Goal: Transaction & Acquisition: Subscribe to service/newsletter

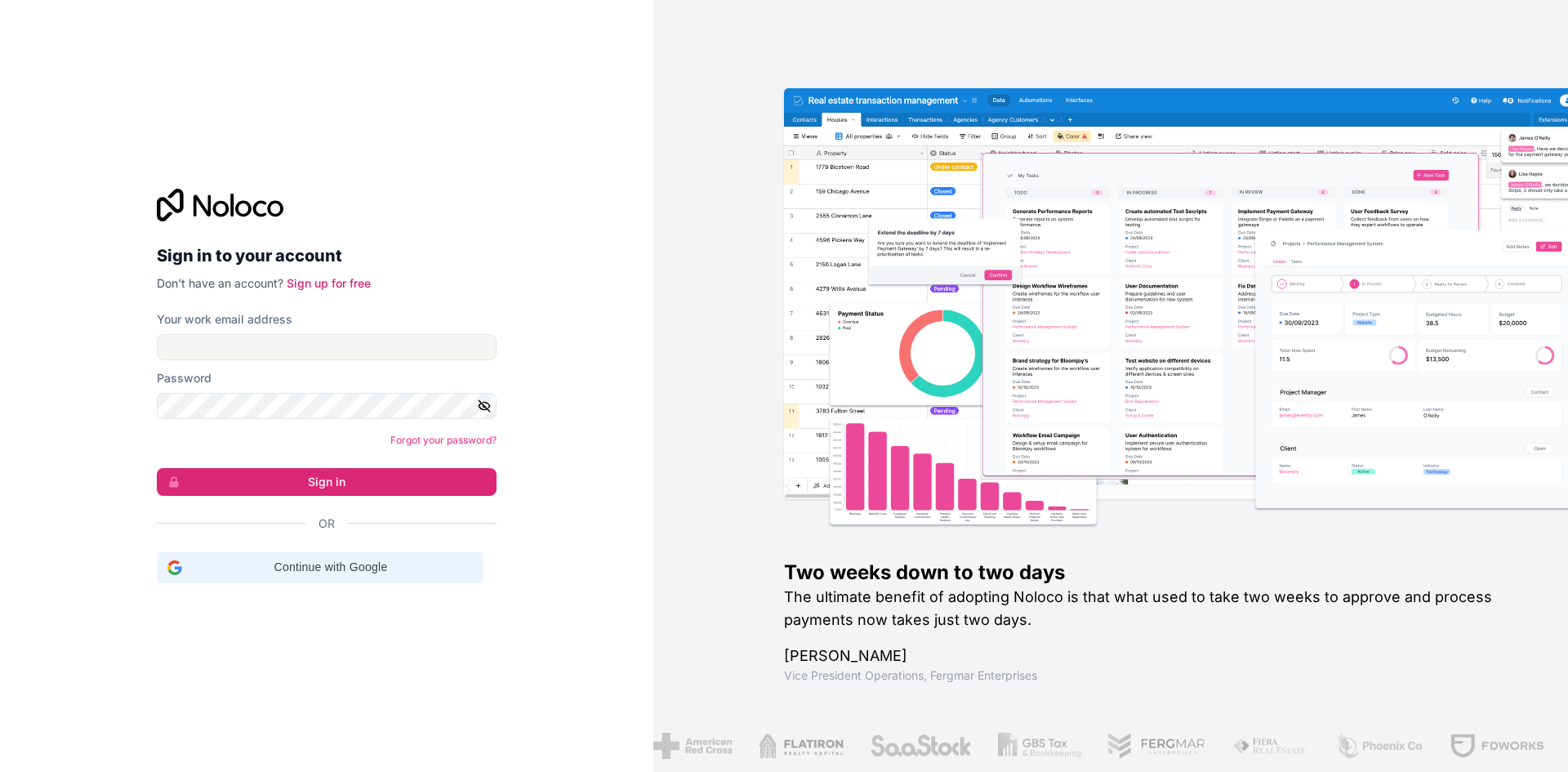
click at [275, 574] on span "Continue with Google" at bounding box center [331, 568] width 284 height 17
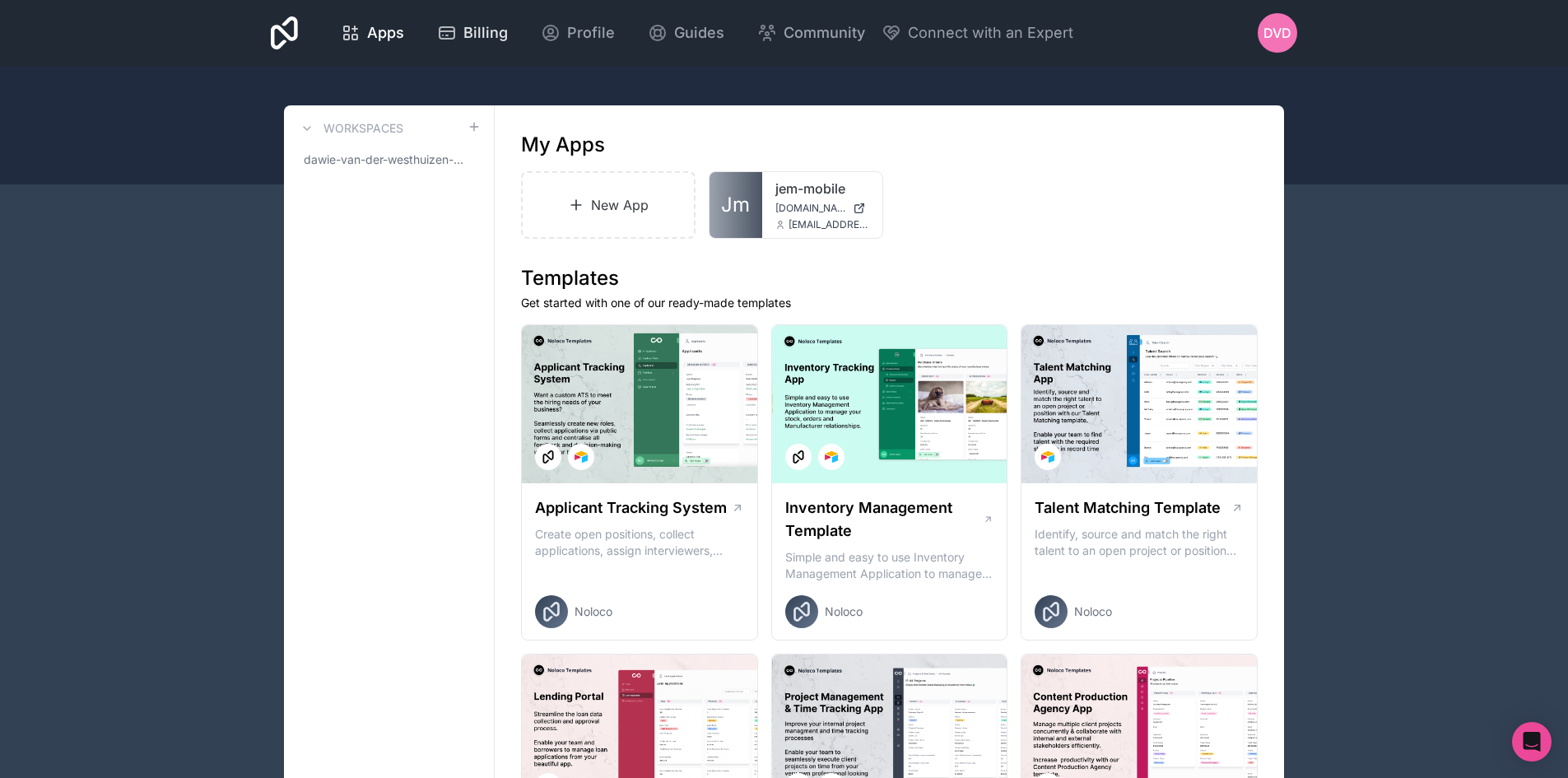
click at [487, 23] on span "Billing" at bounding box center [485, 33] width 44 height 23
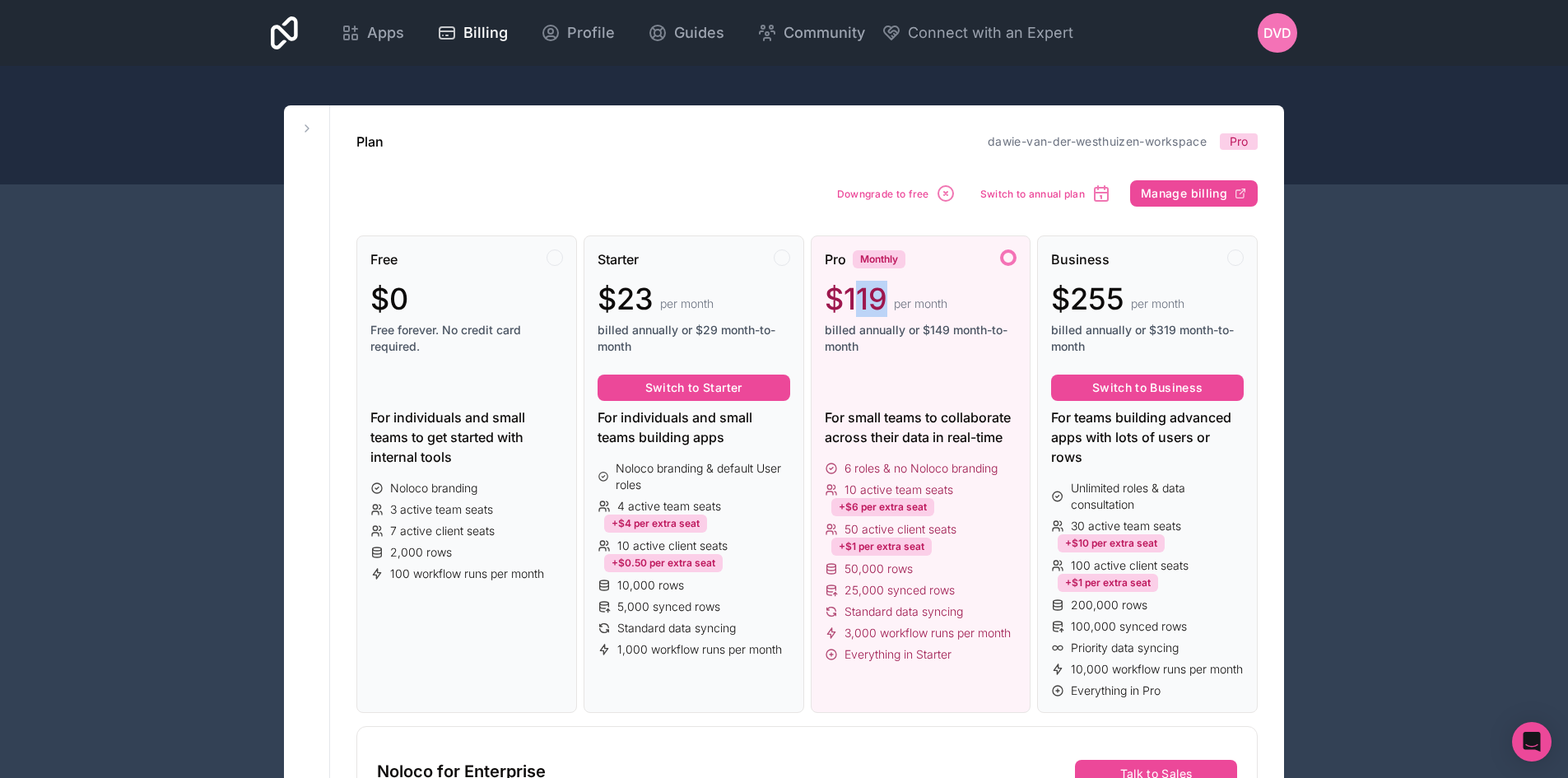
drag, startPoint x: 887, startPoint y: 289, endPoint x: 850, endPoint y: 289, distance: 37.0
click at [850, 289] on div "$119 per month" at bounding box center [921, 299] width 192 height 33
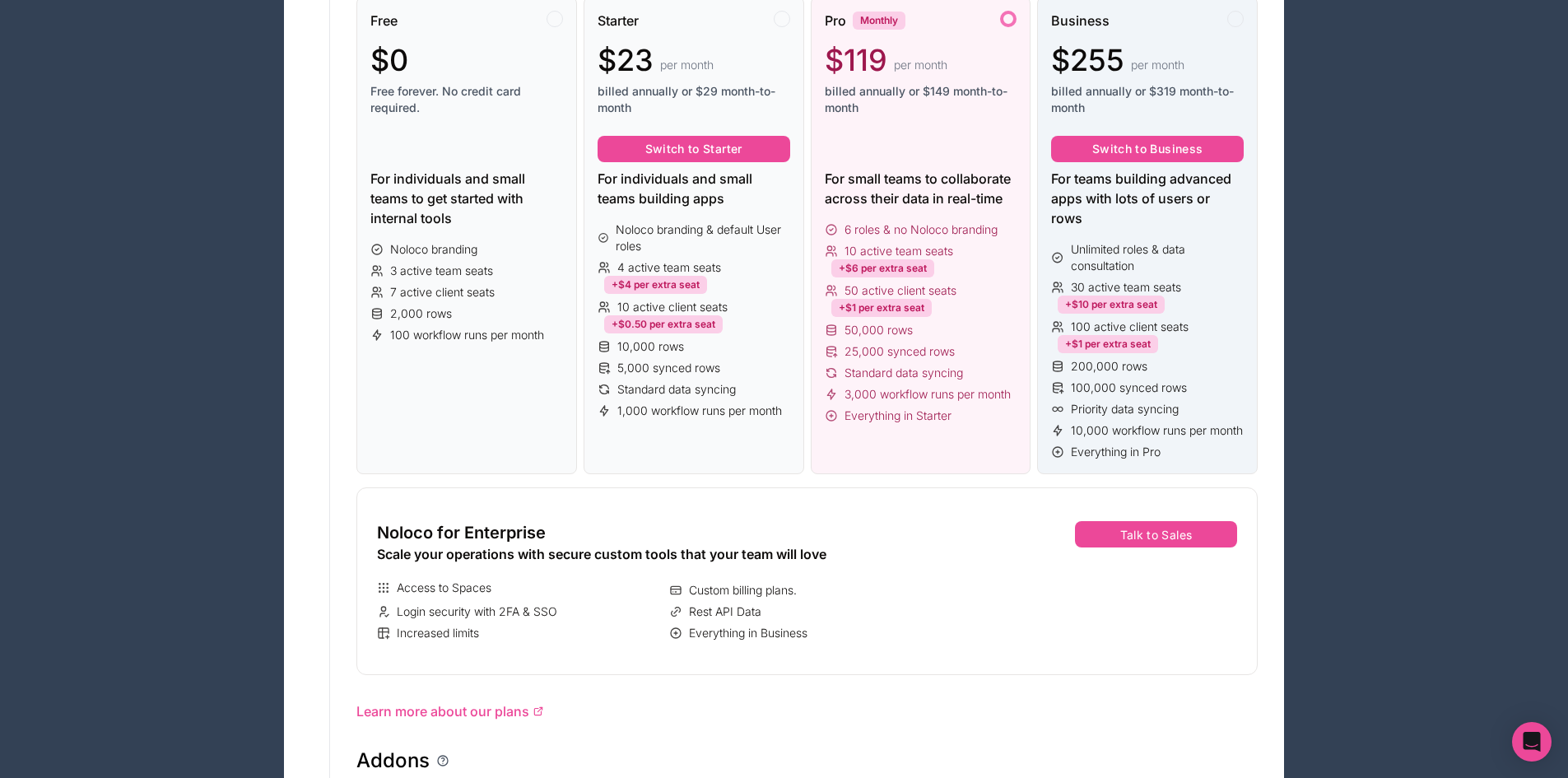
scroll to position [247, 0]
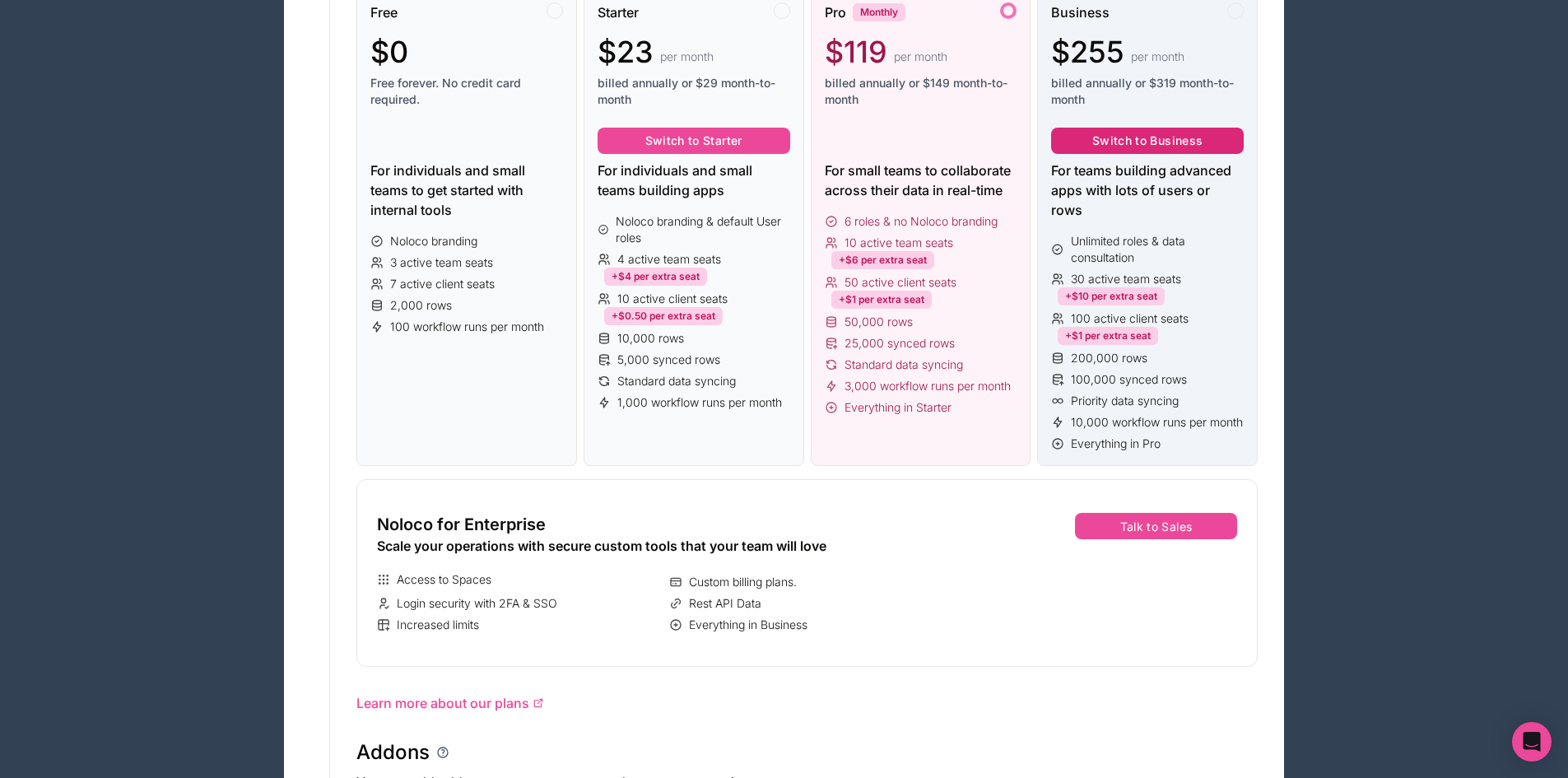
click at [1197, 146] on button "Switch to Business" at bounding box center [1147, 140] width 192 height 26
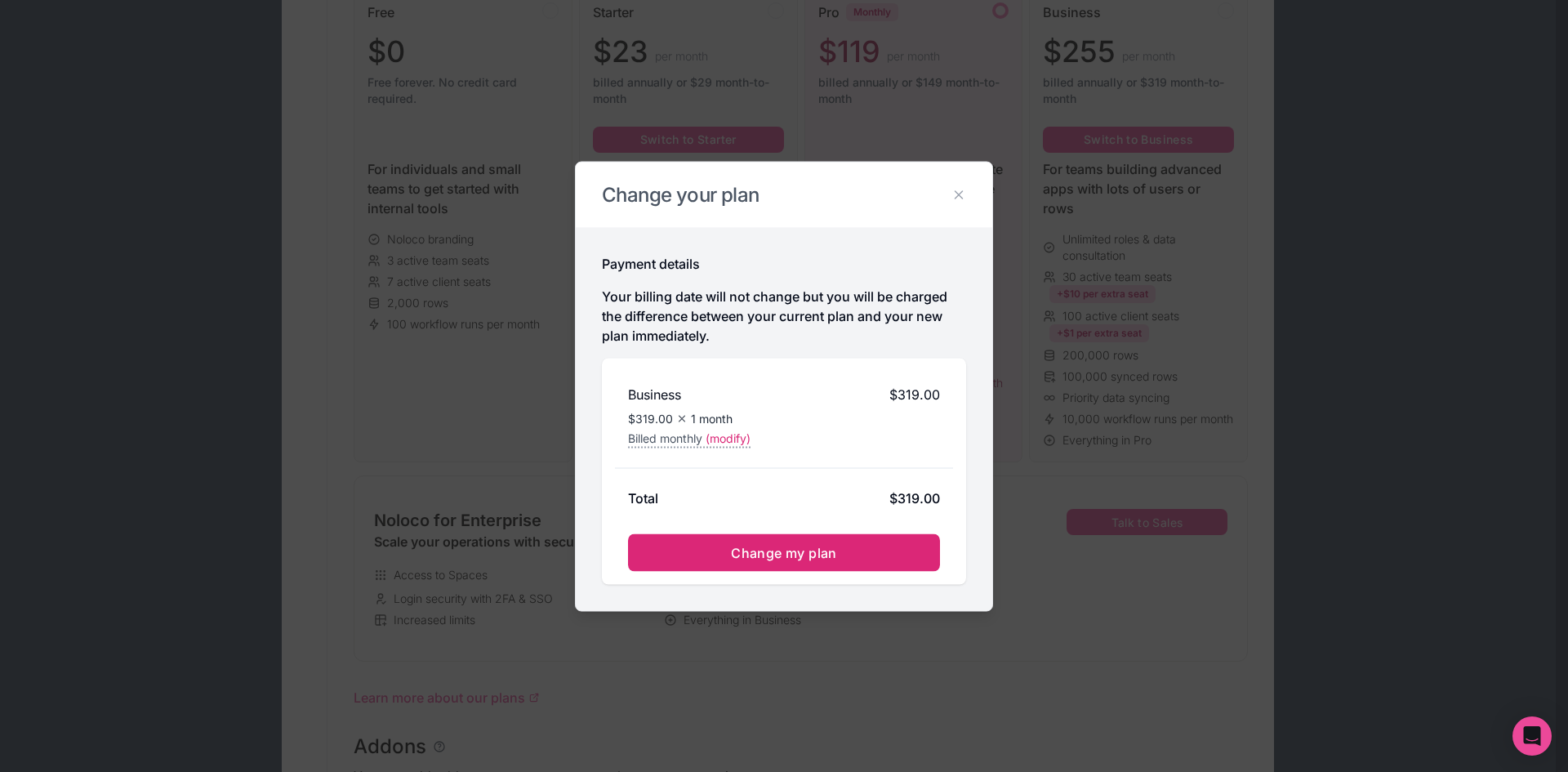
click at [829, 547] on span "Change my plan" at bounding box center [783, 552] width 106 height 16
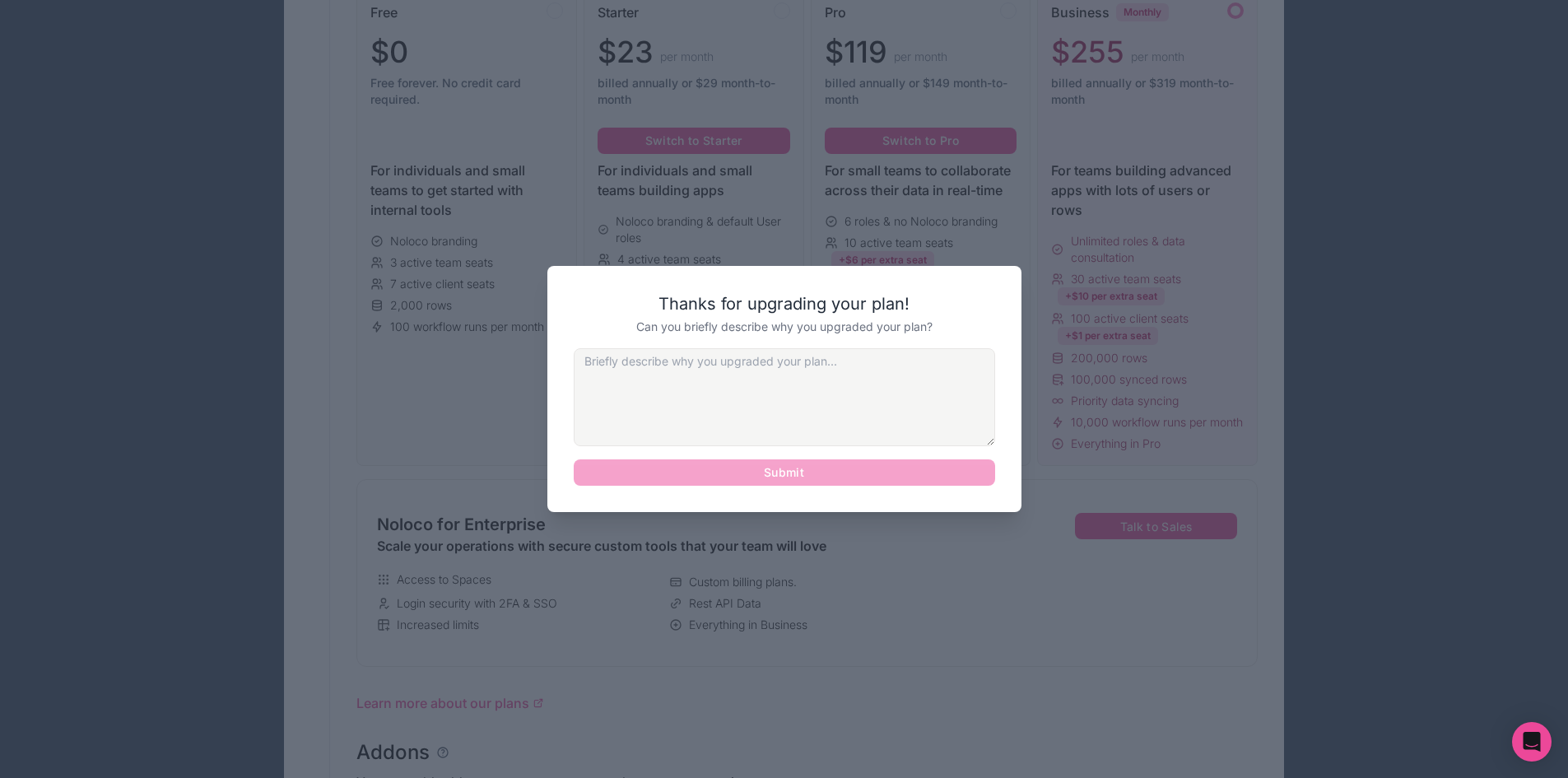
click at [1308, 131] on div at bounding box center [784, 389] width 1568 height 778
click at [1266, 215] on div at bounding box center [784, 389] width 1568 height 778
click at [814, 400] on textarea at bounding box center [784, 397] width 421 height 98
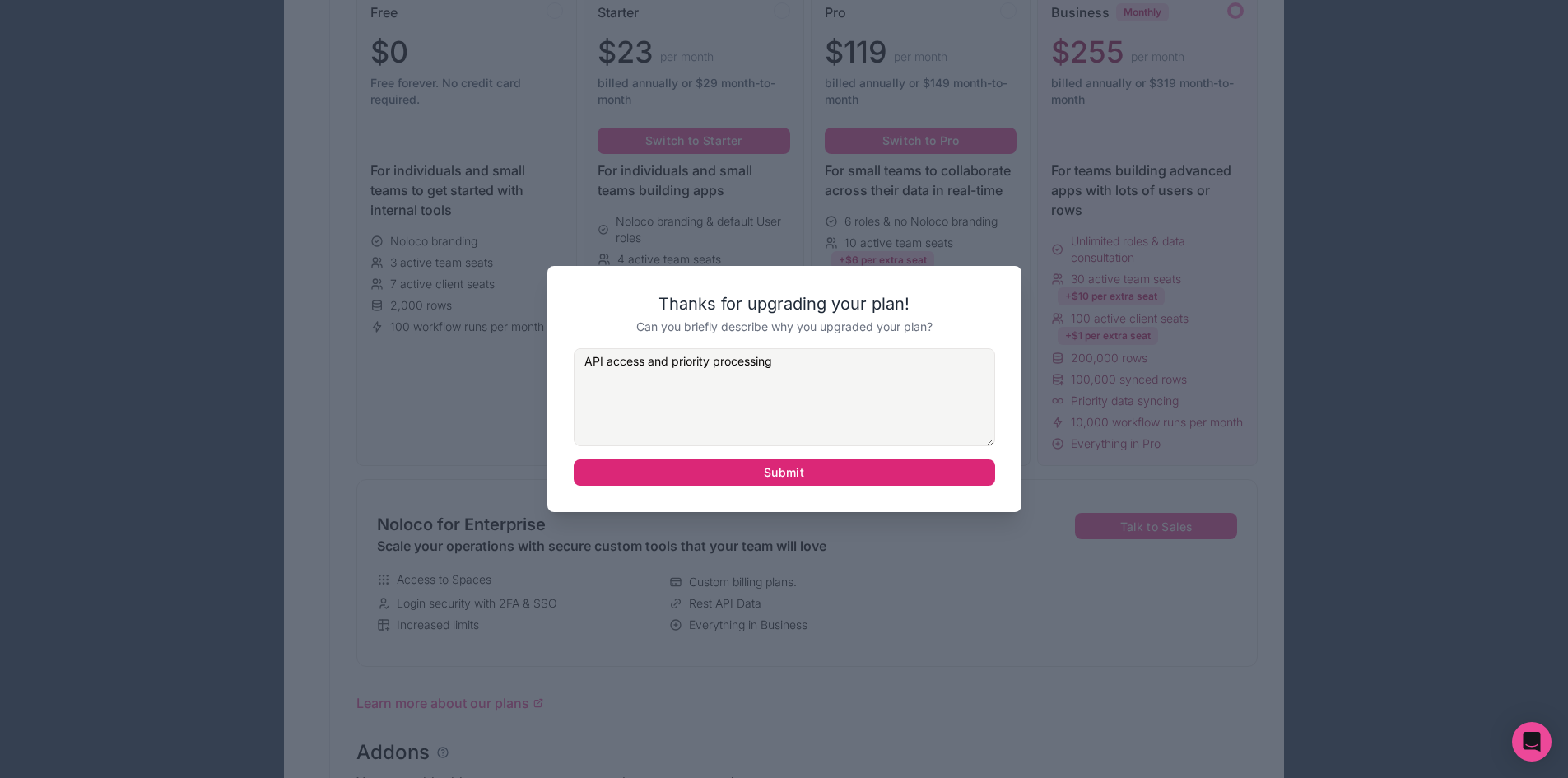
type textarea "API access and priority processing"
click at [846, 482] on button "Submit" at bounding box center [784, 472] width 421 height 26
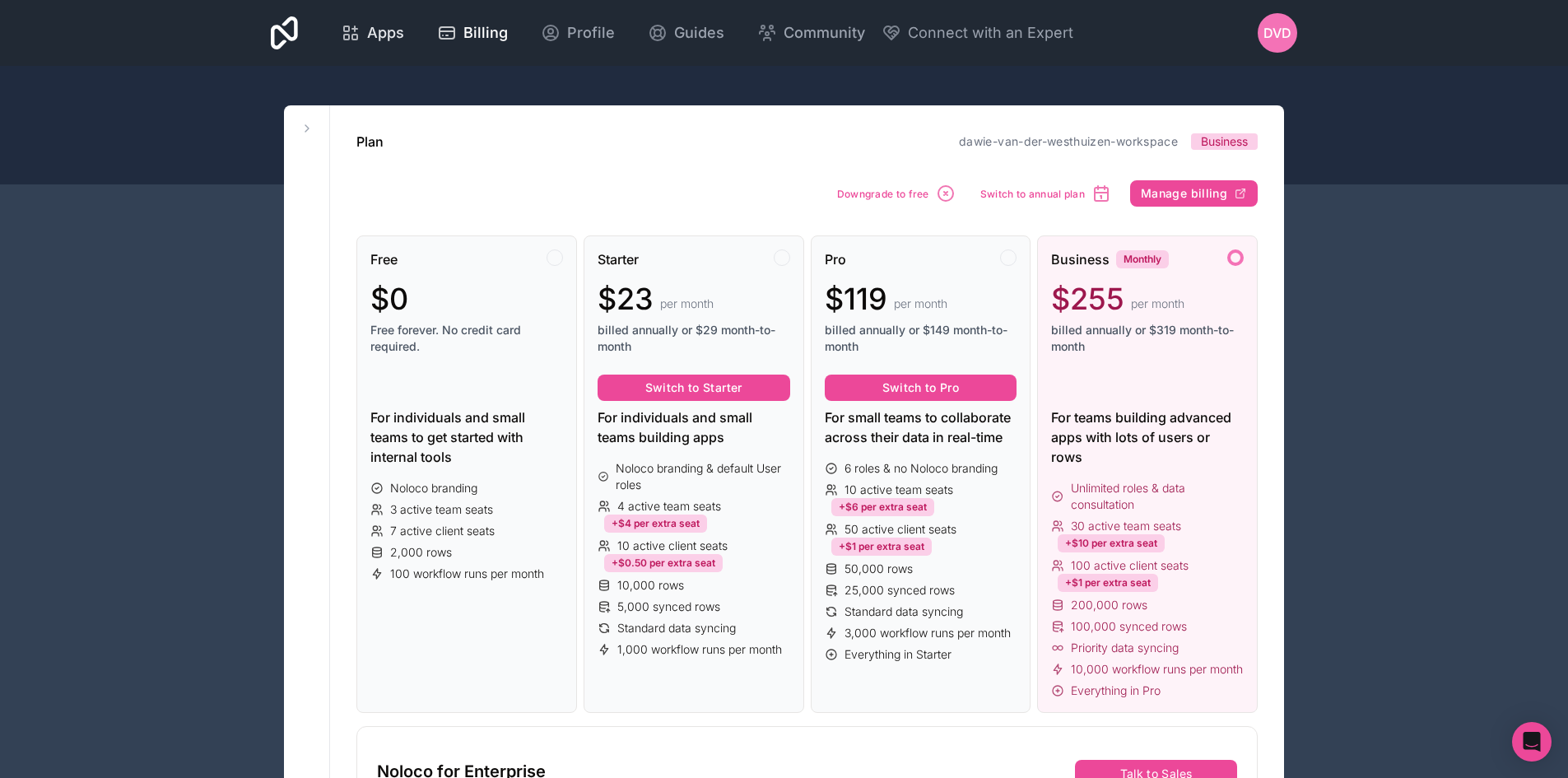
click at [365, 34] on div "Apps" at bounding box center [372, 33] width 63 height 23
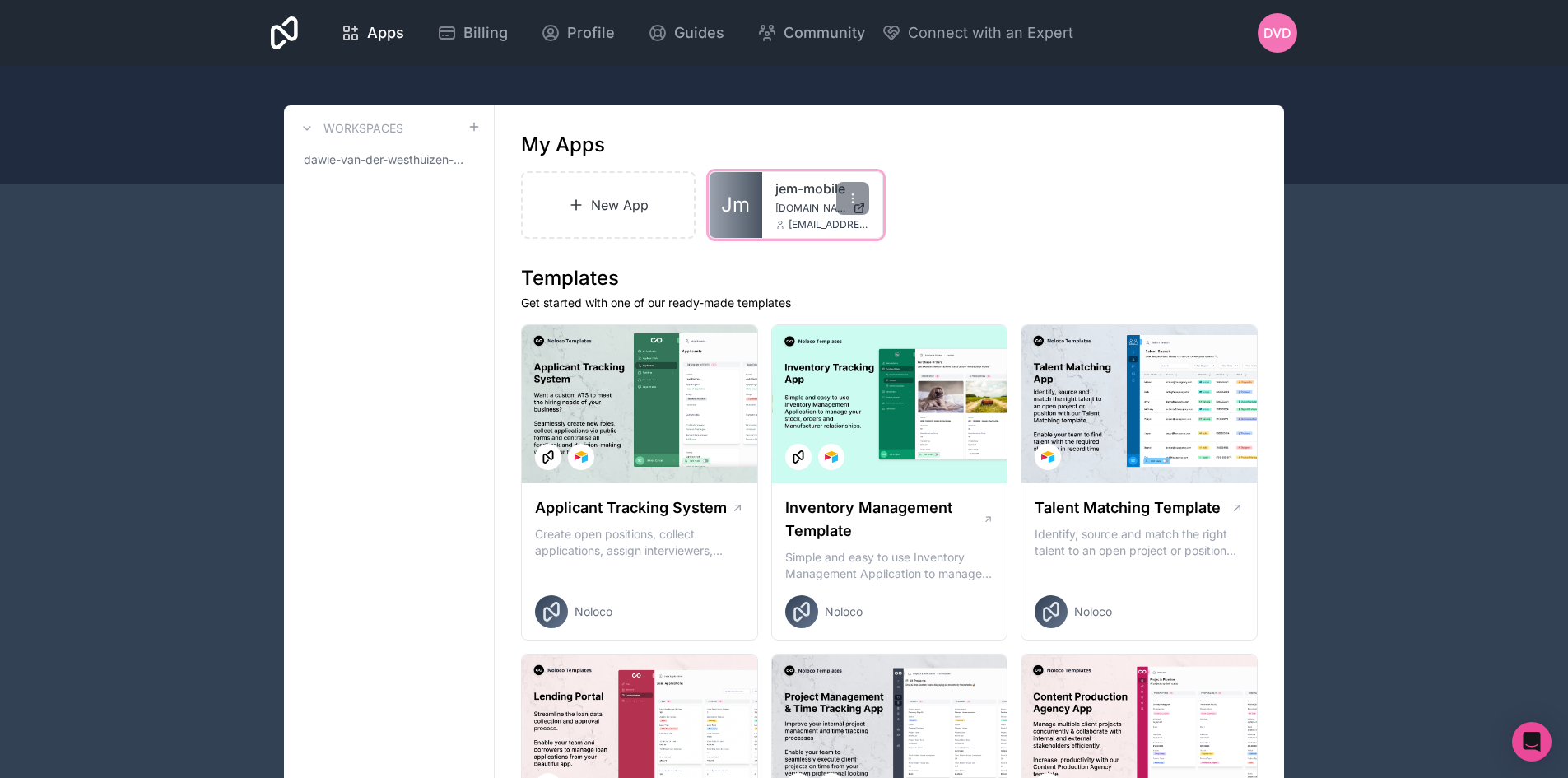
click at [808, 210] on span "jem-mobile.noloco.co" at bounding box center [810, 209] width 71 height 13
